Goal: Check status: Verify the current state of an ongoing process or item

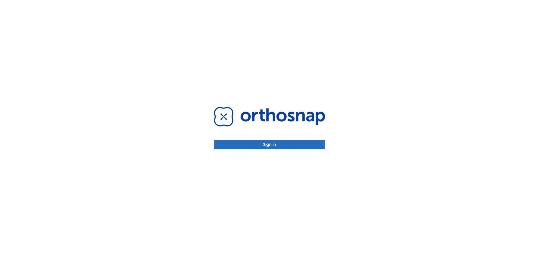
click at [288, 143] on button "Sign in" at bounding box center [269, 144] width 111 height 9
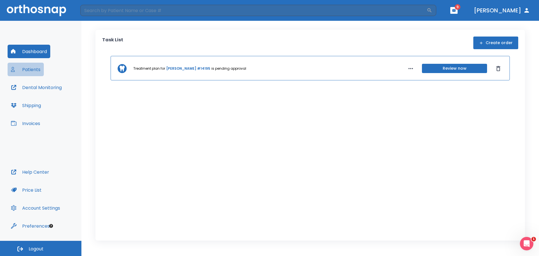
click at [29, 70] on button "Patients" at bounding box center [26, 69] width 36 height 13
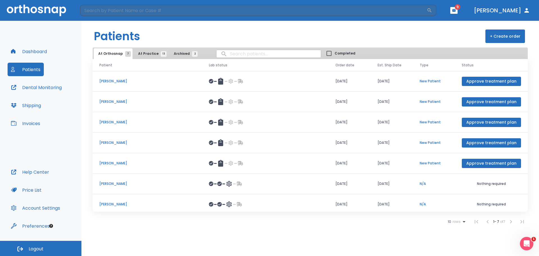
click at [111, 205] on p "[PERSON_NAME]" at bounding box center [147, 203] width 96 height 5
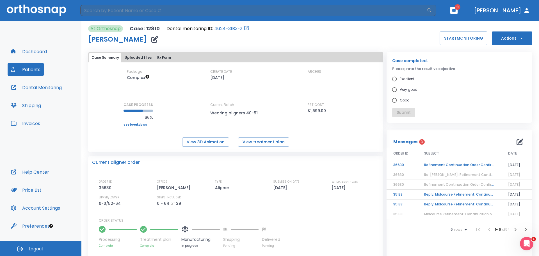
scroll to position [112, 0]
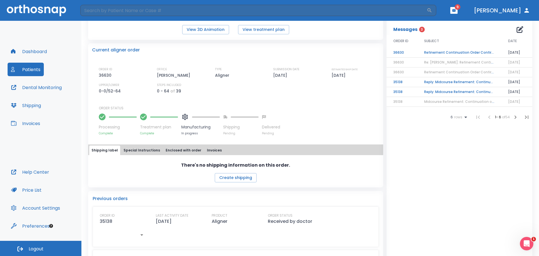
click at [428, 62] on span "Re: [PERSON_NAME]: Refinement Continuation Order Confirmation N36630 | [12810:3…" at bounding box center [501, 62] width 155 height 5
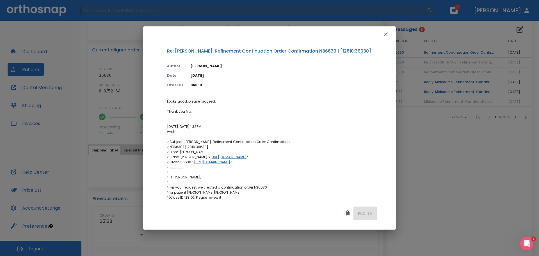
click at [385, 33] on icon "button" at bounding box center [385, 34] width 7 height 7
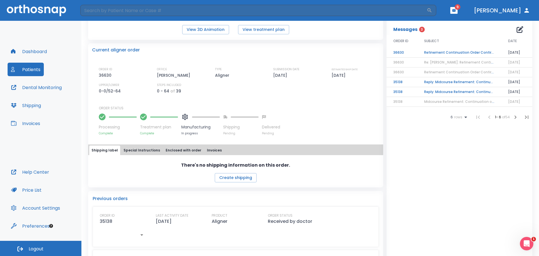
click at [425, 53] on td "Refinement Continuation Order Confirmation N36630" at bounding box center [459, 53] width 84 height 10
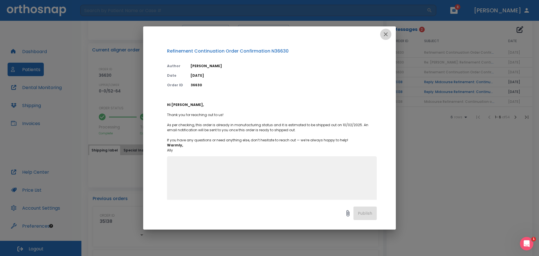
click at [386, 32] on icon "button" at bounding box center [385, 34] width 7 height 7
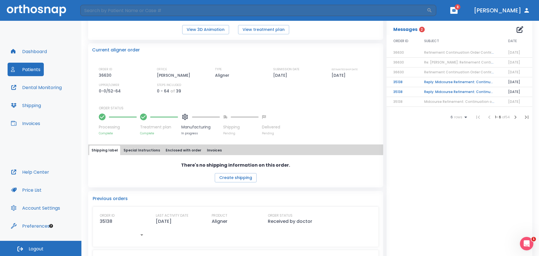
click at [459, 83] on td "Reply: Midcourse Refinement: Continuation Order" at bounding box center [459, 82] width 84 height 10
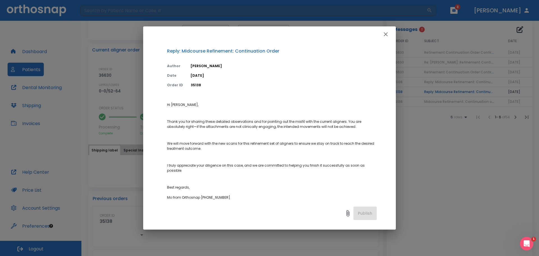
click at [384, 35] on icon "button" at bounding box center [385, 34] width 4 height 4
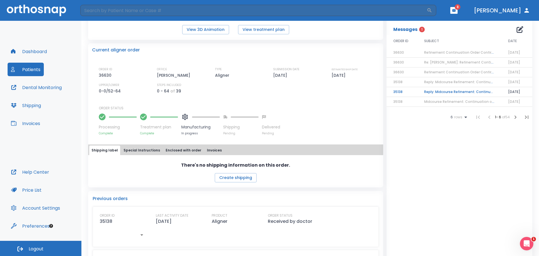
click at [437, 92] on td "Reply: Midcourse Refinement: Continuation order" at bounding box center [459, 92] width 84 height 10
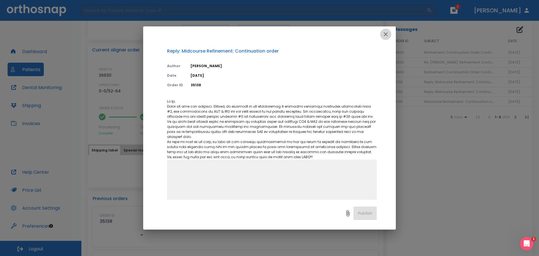
click at [385, 34] on icon "button" at bounding box center [385, 34] width 4 height 4
